Goal: Transaction & Acquisition: Book appointment/travel/reservation

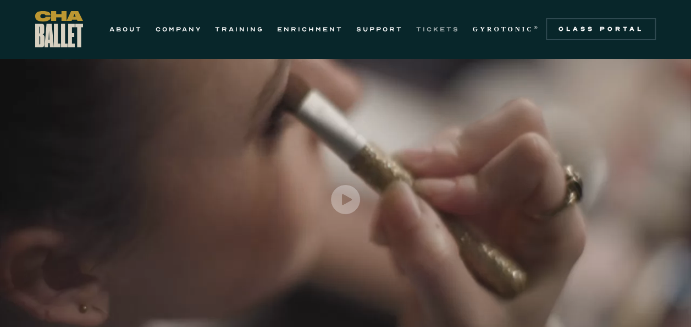
click at [444, 30] on link "TICKETS" at bounding box center [437, 29] width 43 height 13
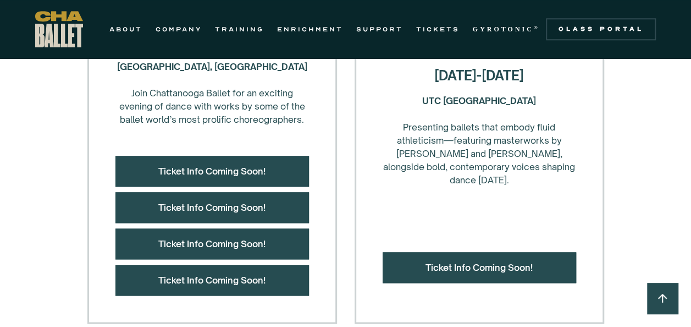
scroll to position [549, 0]
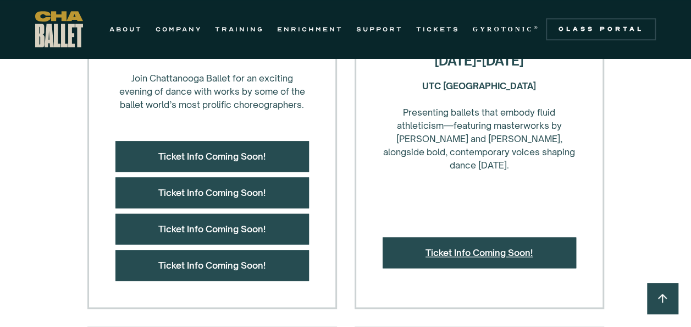
click at [501, 255] on link "Ticket Info Coming Soon!" at bounding box center [479, 252] width 107 height 11
